Goal: Task Accomplishment & Management: Complete application form

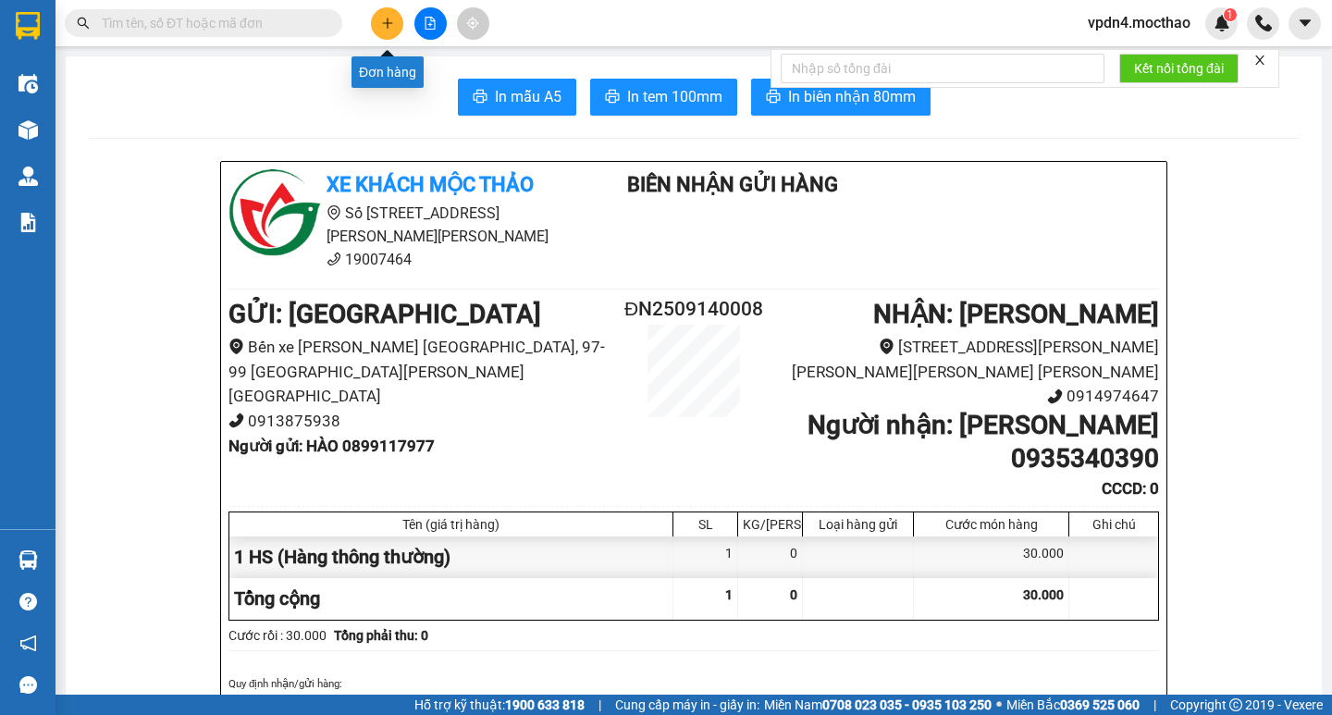
click at [381, 24] on icon "plus" at bounding box center [387, 23] width 13 height 13
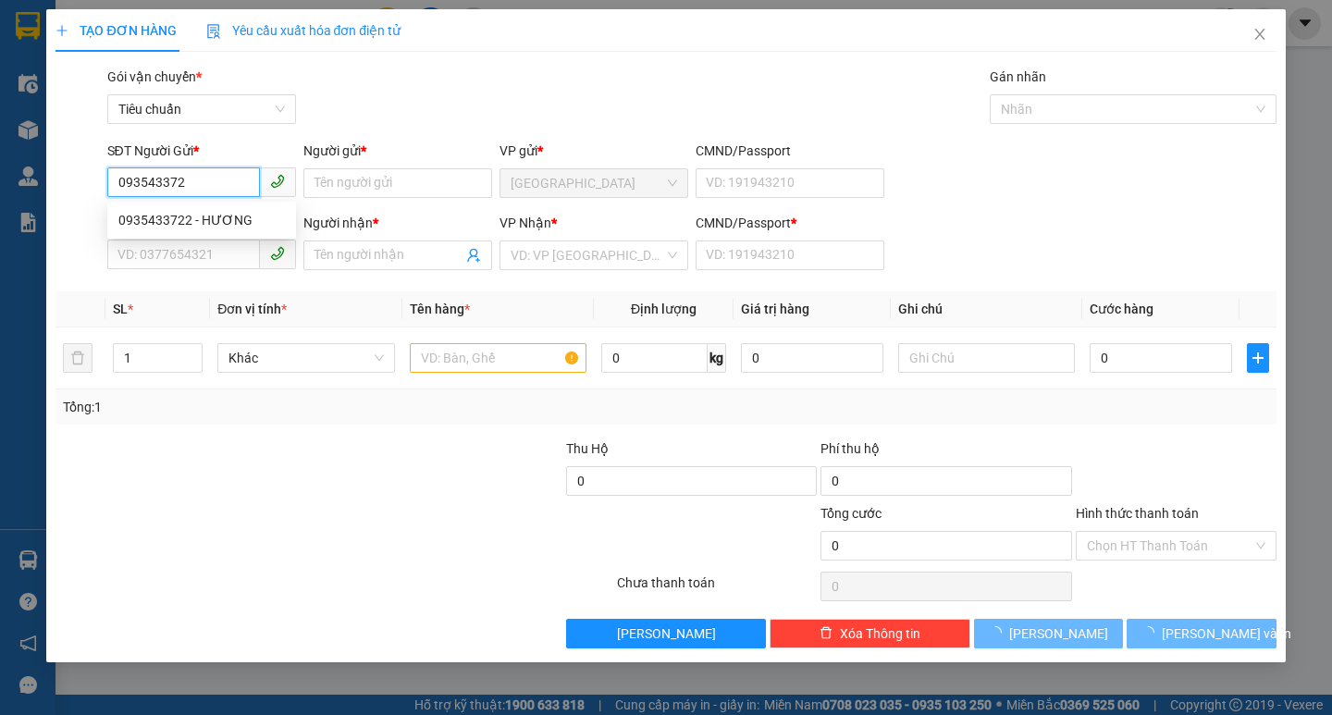
type input "0935433722"
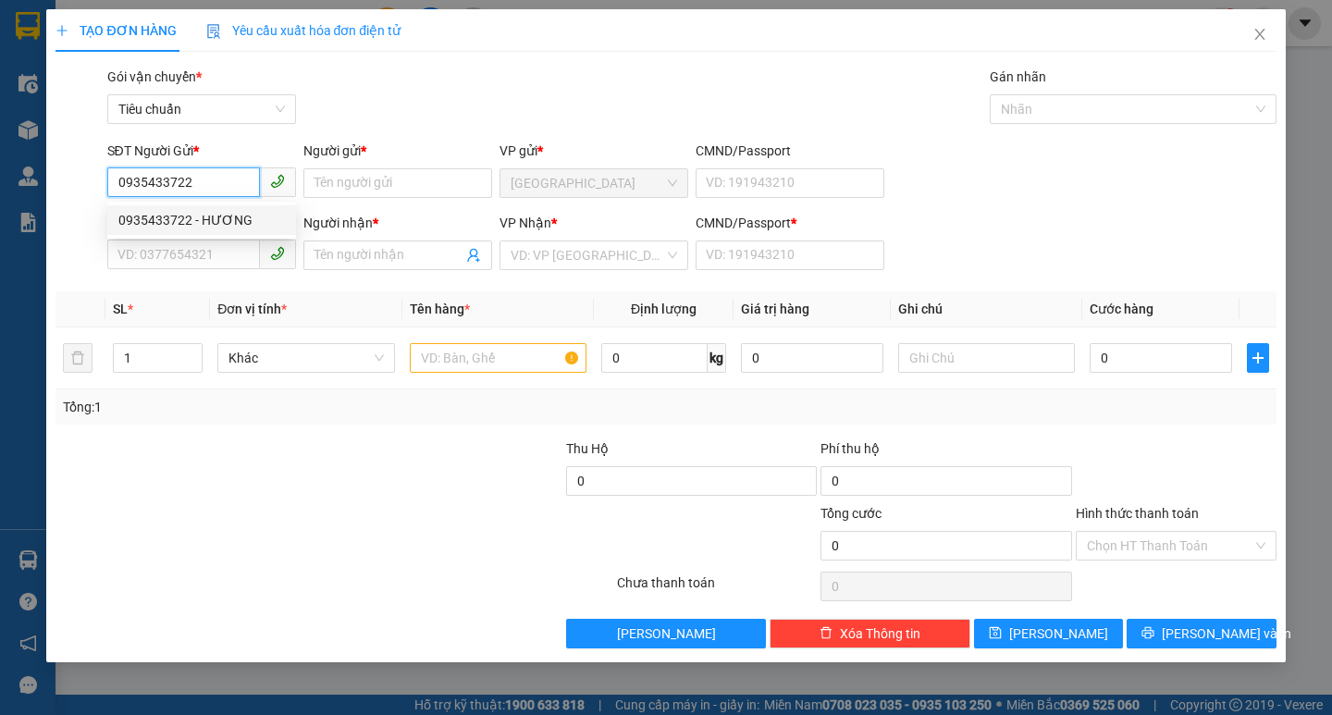
click at [190, 218] on div "0935433722 - HƯƠNG" at bounding box center [201, 220] width 166 height 20
type input "HƯƠNG"
type input "0399035278"
type input "NGA"
type input "0"
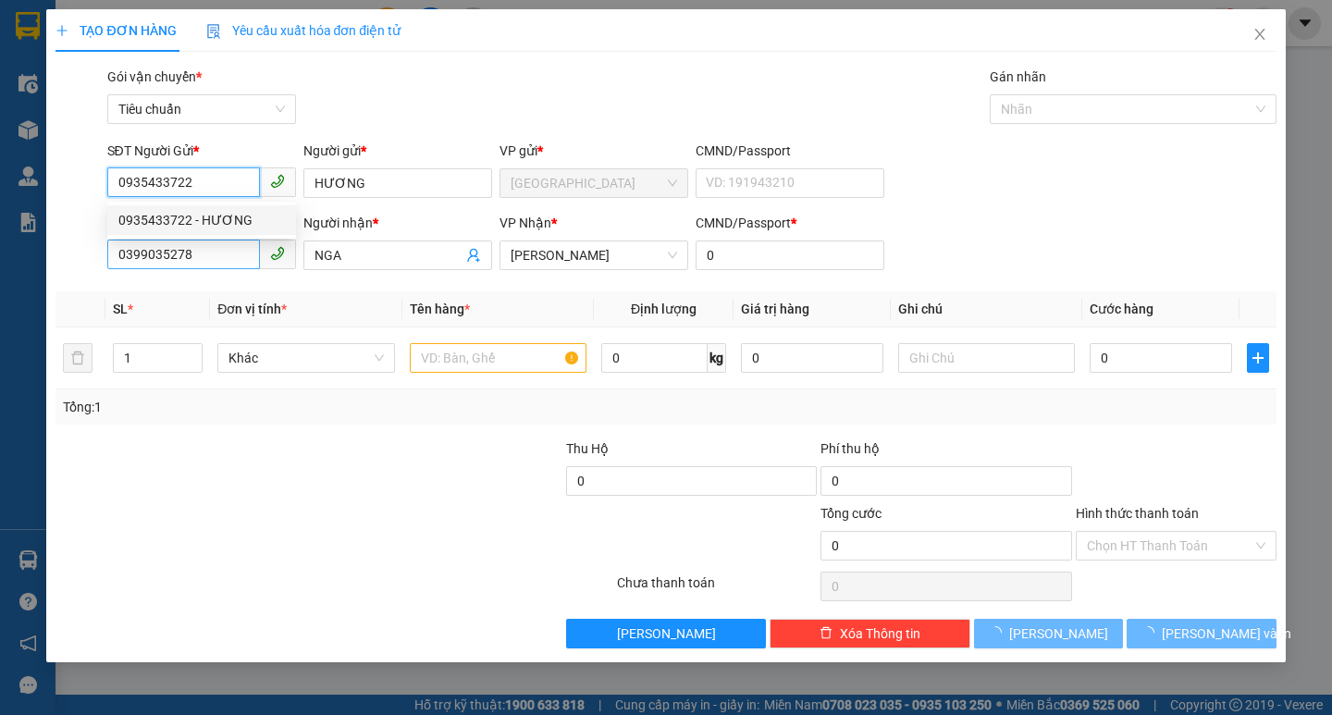
type input "70.000"
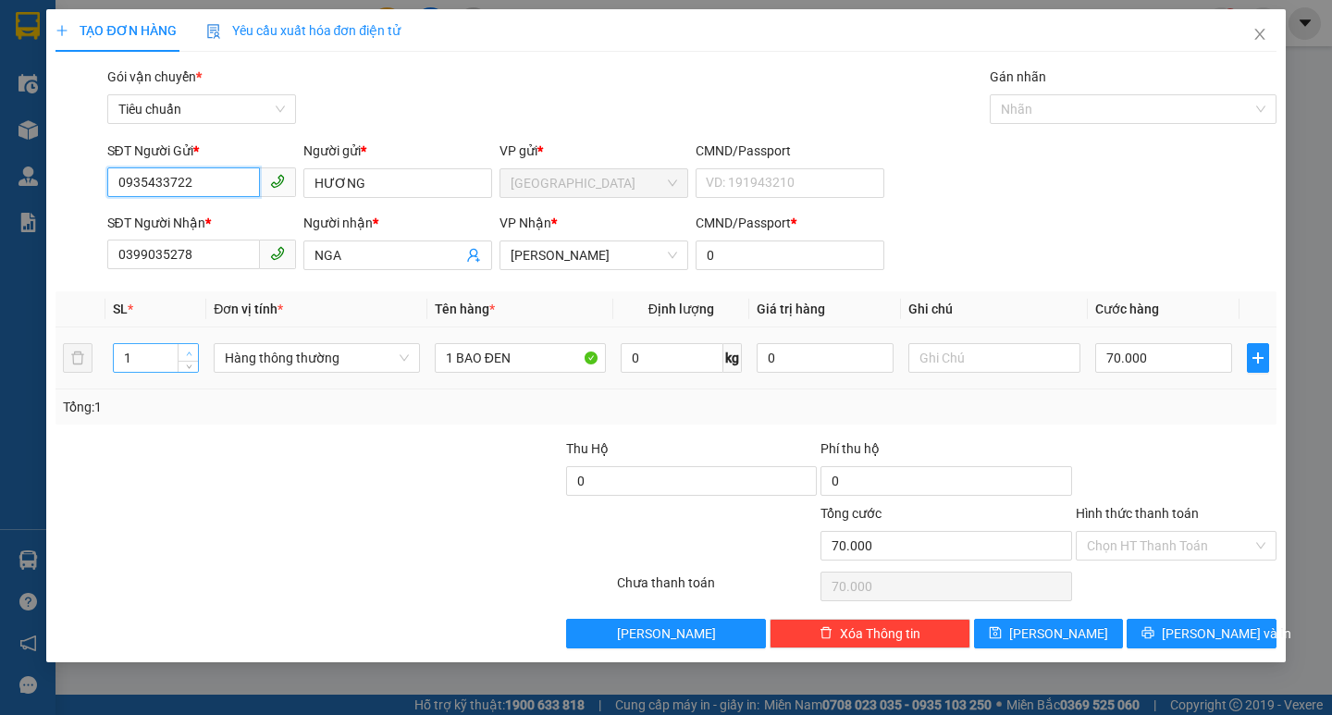
type input "0935433722"
click at [182, 348] on span "Increase Value" at bounding box center [188, 352] width 20 height 17
click at [190, 351] on icon "up" at bounding box center [189, 354] width 6 height 6
type input "4"
click at [190, 351] on icon "up" at bounding box center [189, 354] width 6 height 6
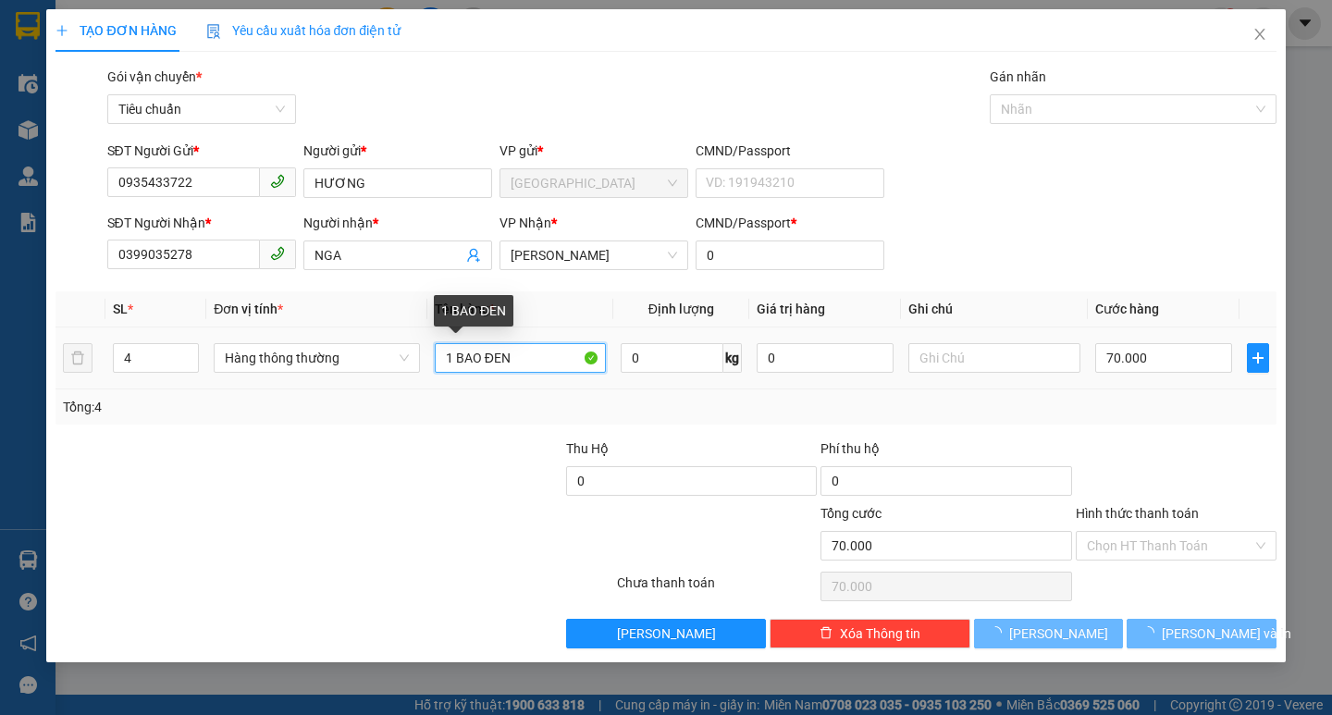
click at [515, 358] on input "1 BAO ĐEN" at bounding box center [520, 358] width 171 height 30
type input "0"
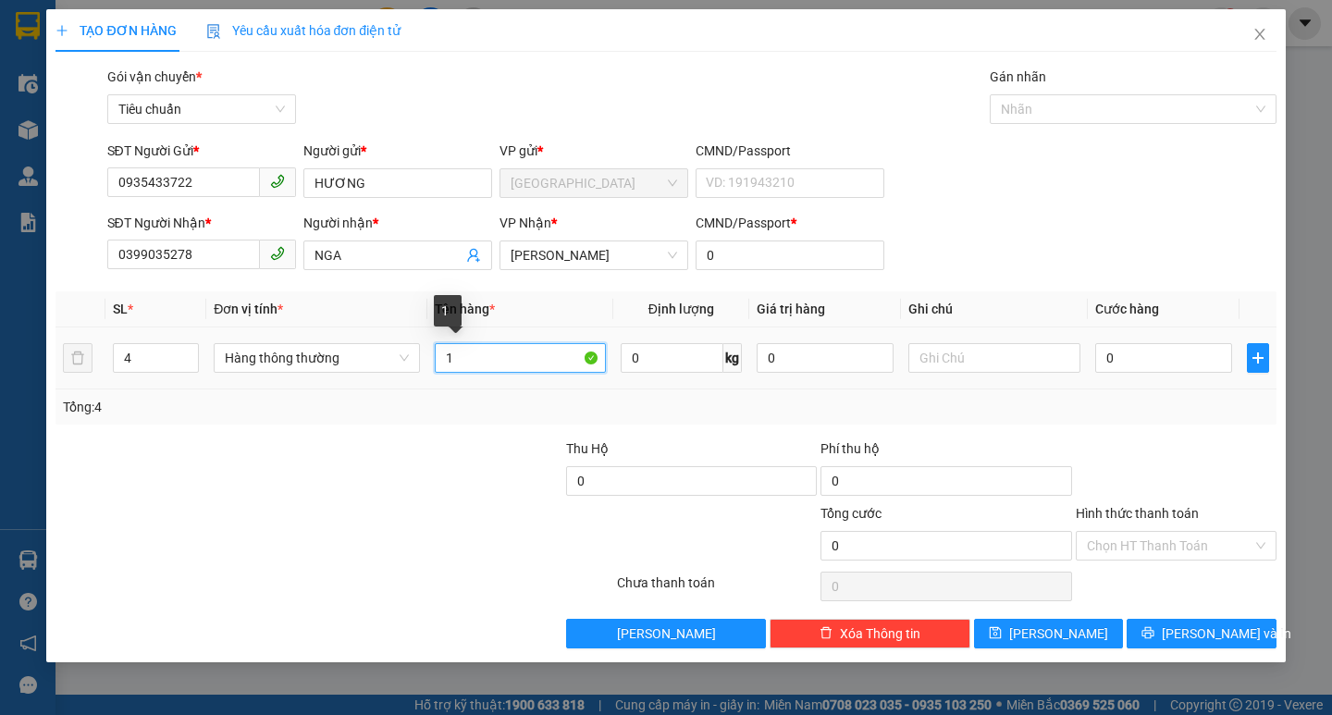
type input "1"
type input "3 TG + 1 BAO"
click at [1113, 360] on input "0" at bounding box center [1164, 358] width 138 height 30
type input "2"
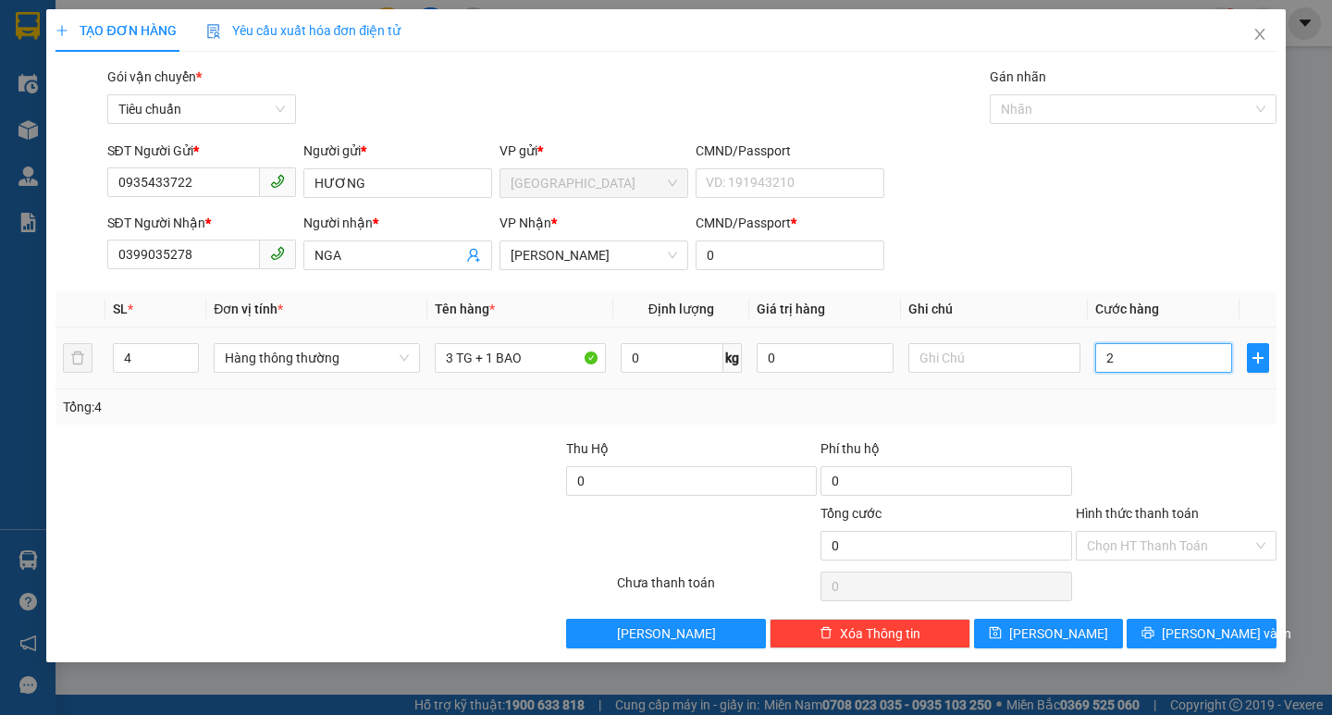
type input "2"
type input "22"
type input "220"
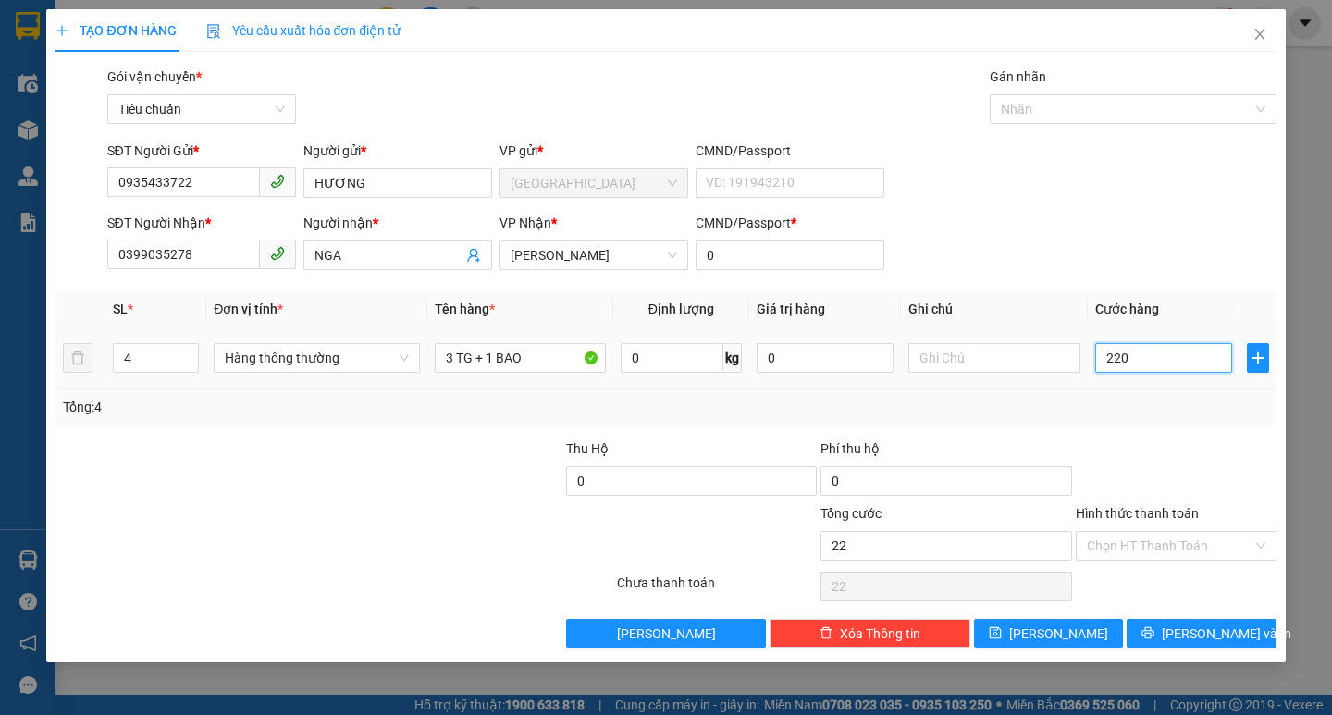
type input "220"
type input "220.000"
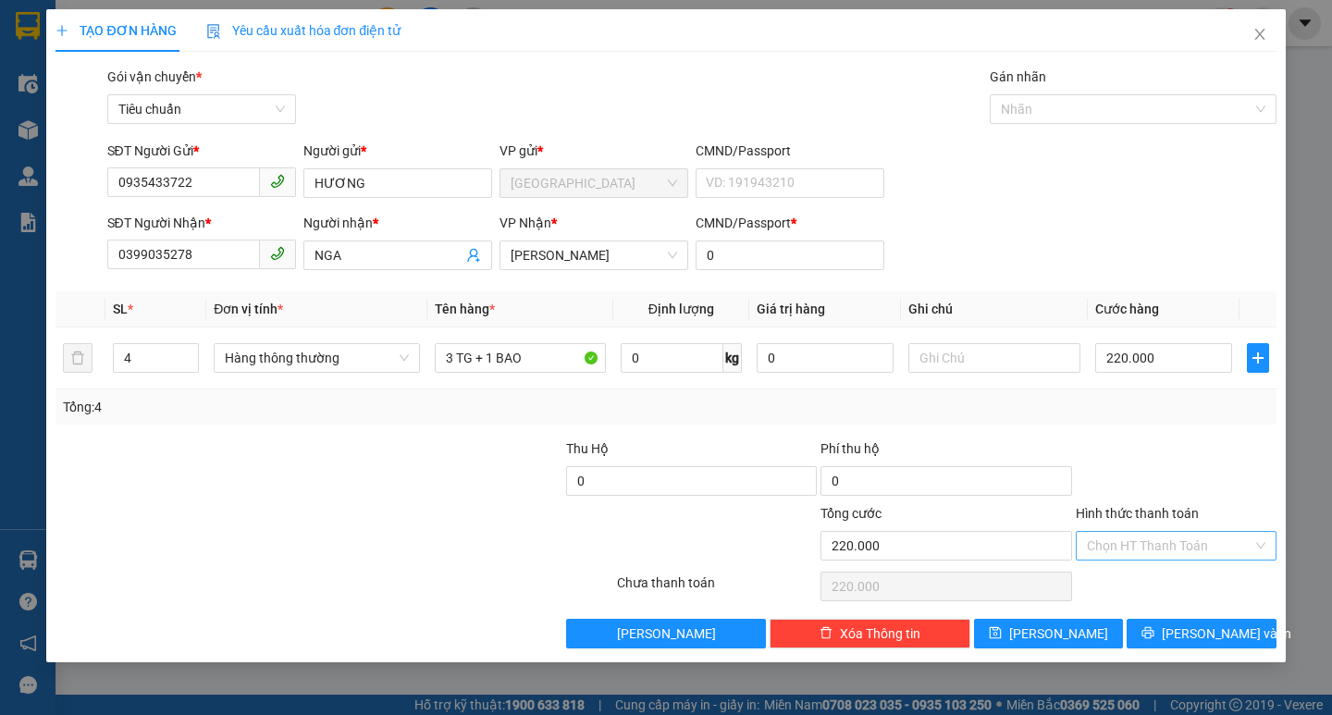
click at [1131, 543] on input "Hình thức thanh toán" at bounding box center [1170, 546] width 166 height 28
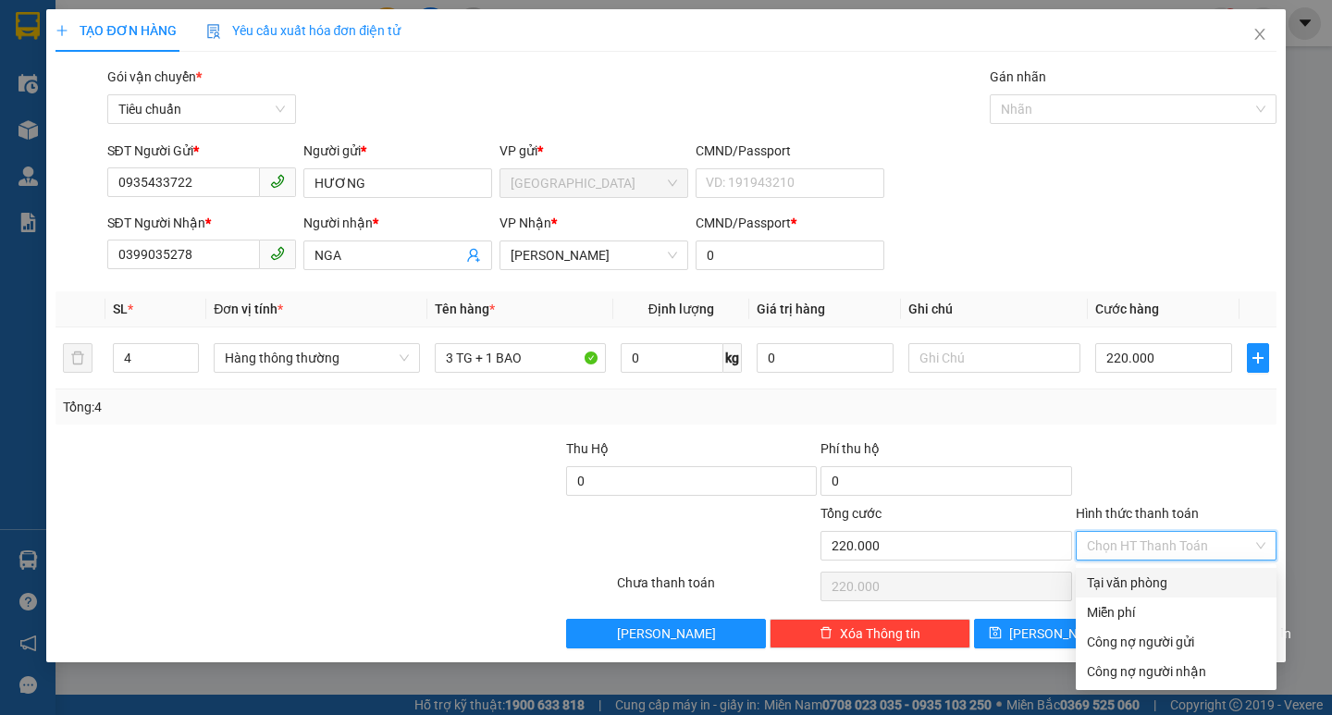
click at [1119, 586] on div "Tại văn phòng" at bounding box center [1176, 583] width 179 height 20
type input "0"
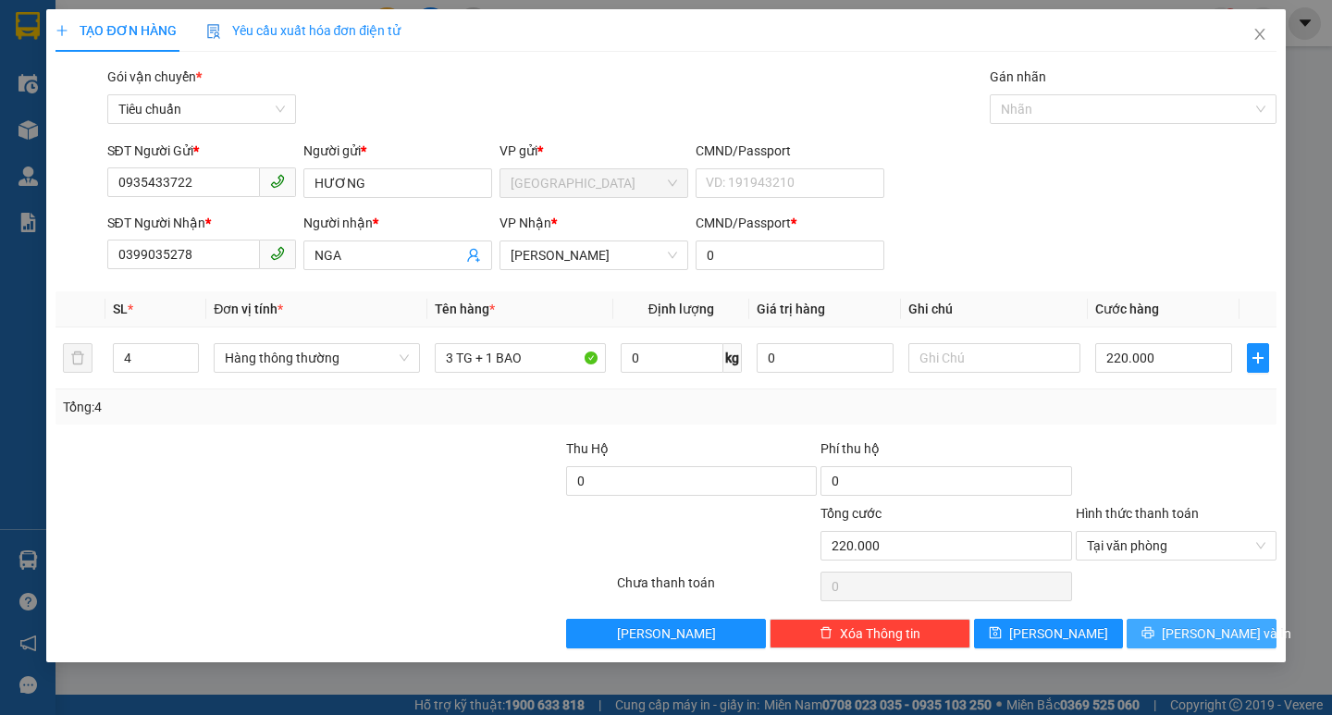
click at [1162, 641] on button "[PERSON_NAME] và In" at bounding box center [1201, 634] width 149 height 30
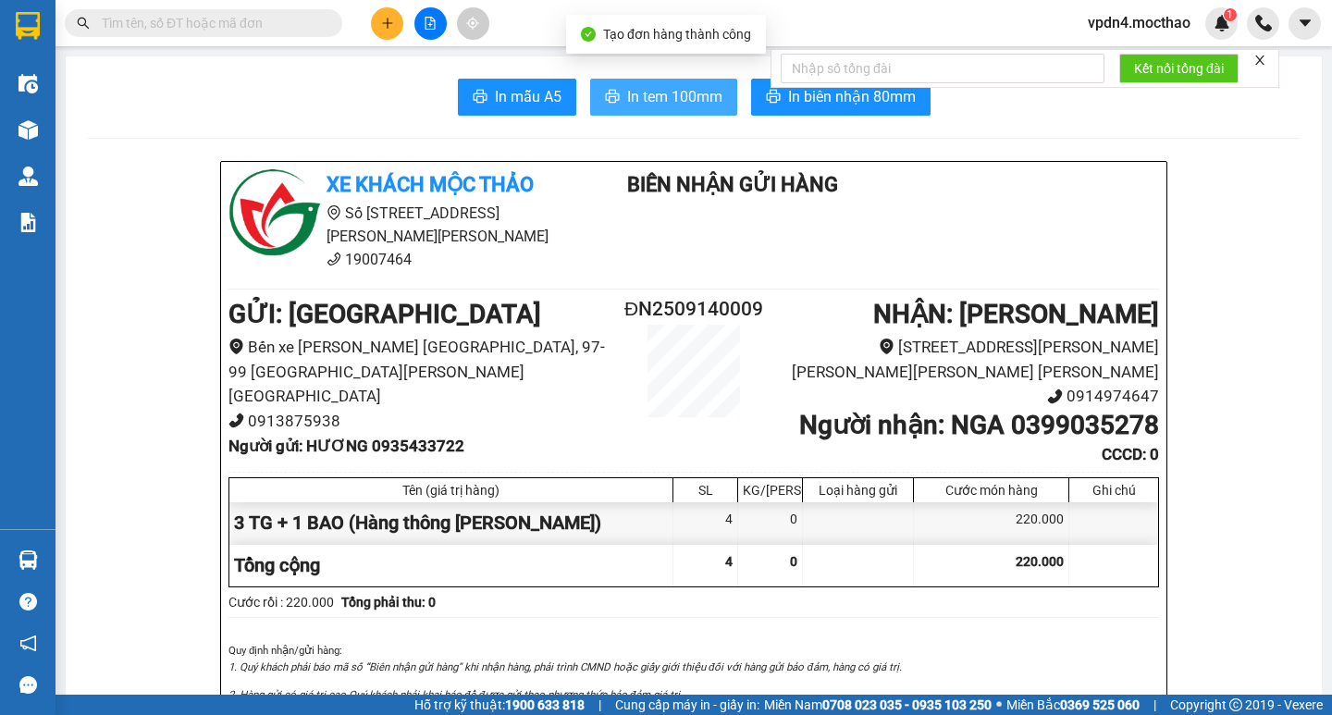
click at [660, 92] on span "In tem 100mm" at bounding box center [674, 96] width 95 height 23
click at [641, 87] on span "In tem 100mm" at bounding box center [674, 96] width 95 height 23
